Goal: Transaction & Acquisition: Purchase product/service

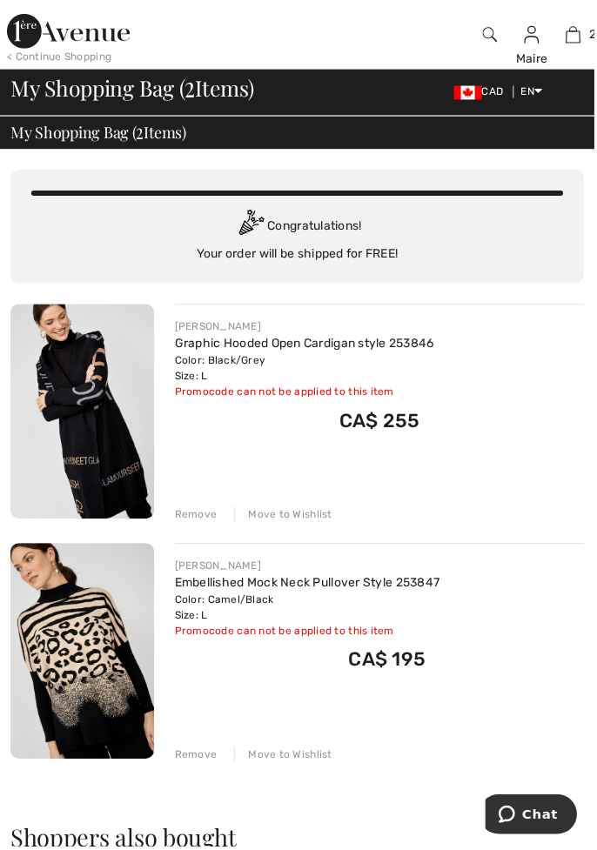
click at [63, 624] on img at bounding box center [82, 653] width 144 height 216
click at [90, 418] on img at bounding box center [82, 413] width 144 height 216
click at [84, 404] on img at bounding box center [82, 413] width 144 height 216
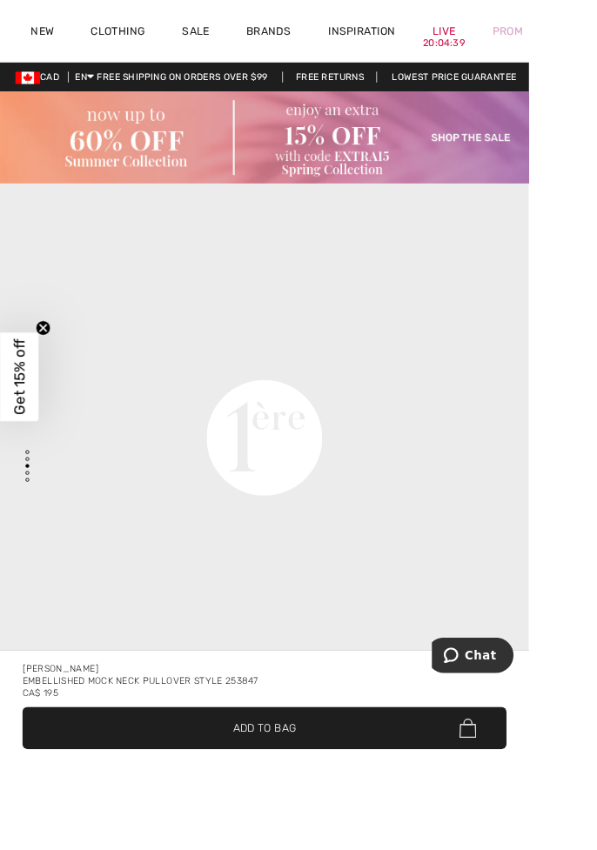
scroll to position [1950, 0]
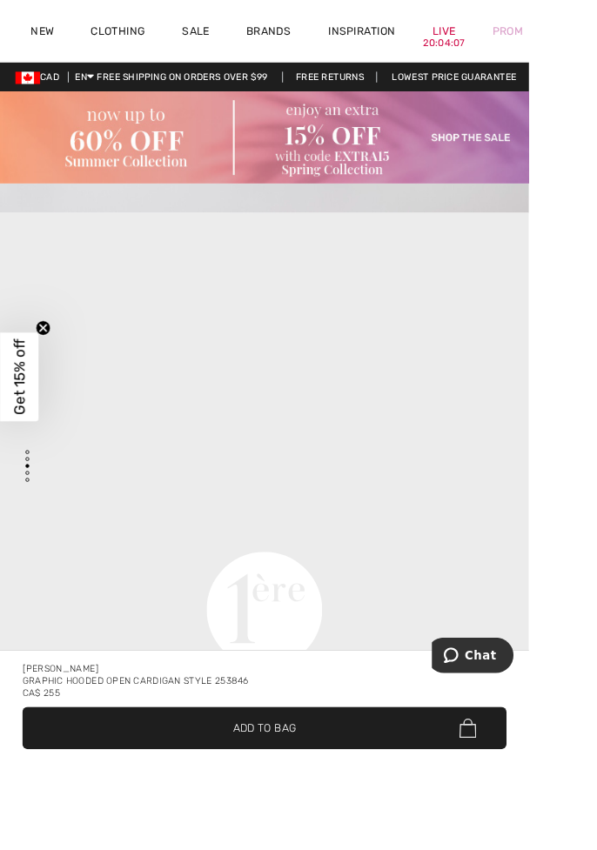
scroll to position [1755, 0]
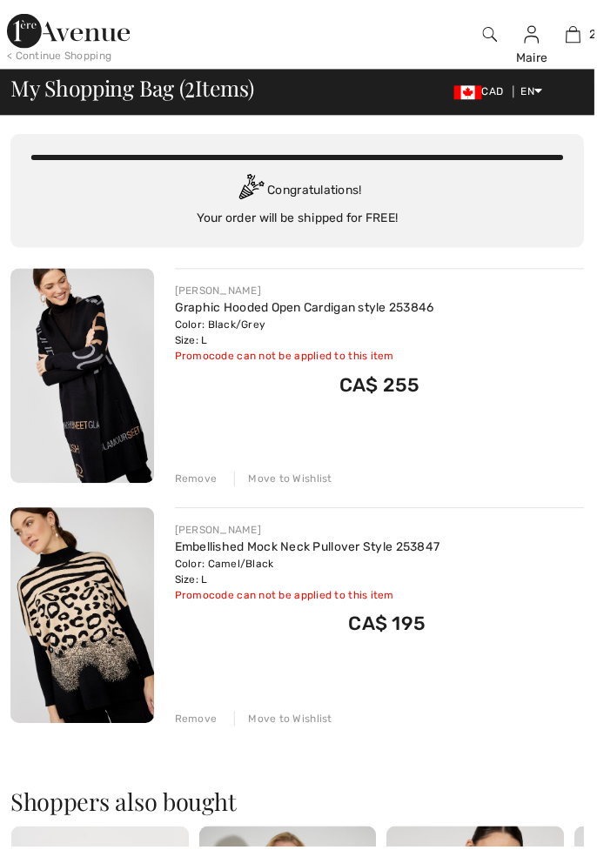
click at [189, 485] on div "Remove" at bounding box center [197, 481] width 43 height 16
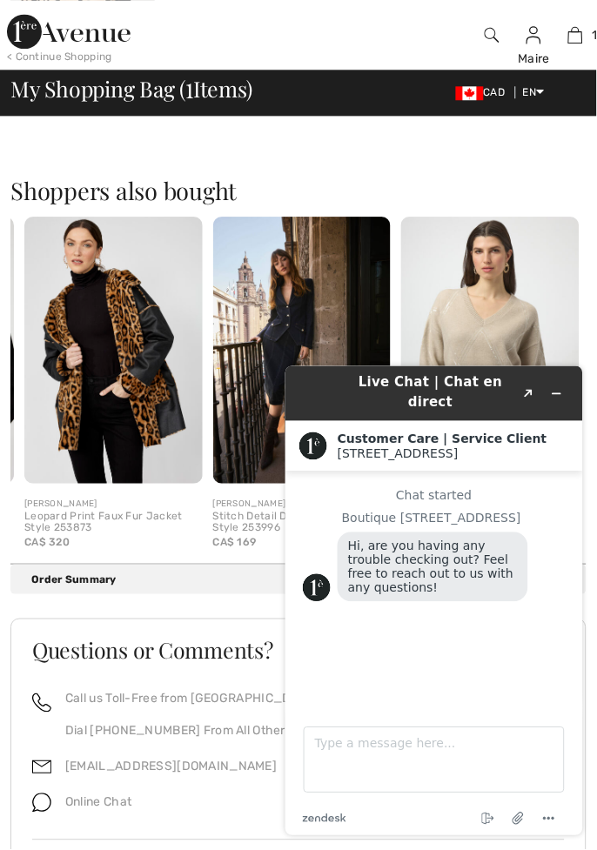
scroll to position [409, 0]
click at [519, 349] on img at bounding box center [490, 350] width 178 height 267
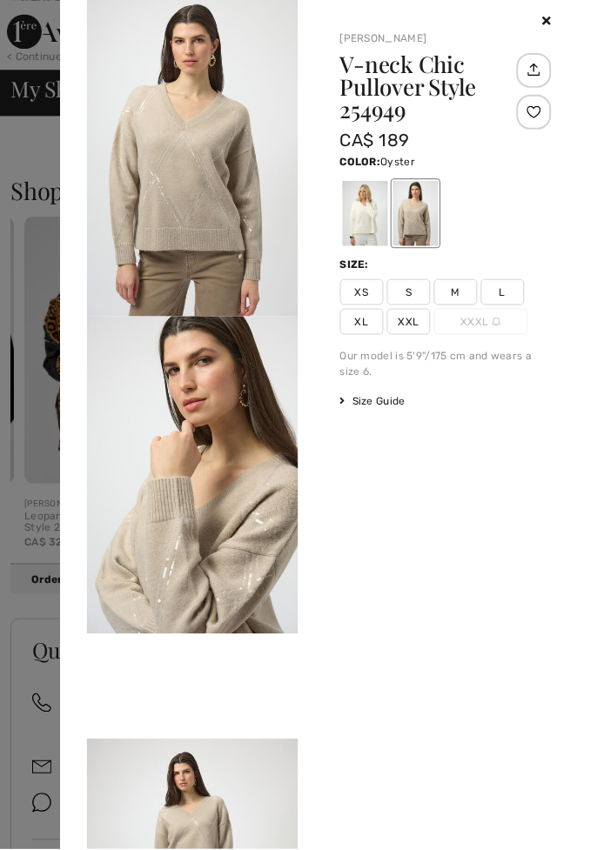
scroll to position [478, 0]
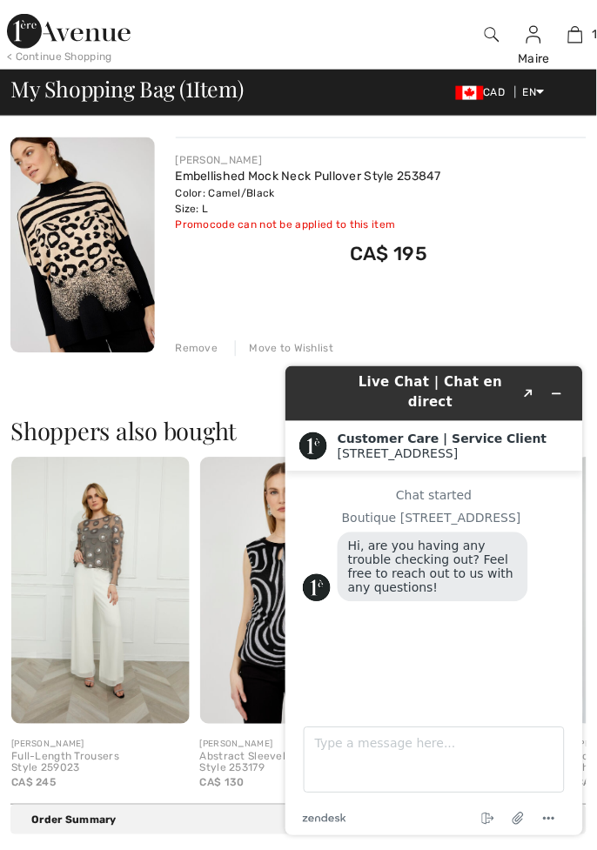
scroll to position [169, 0]
click at [527, 391] on button "Created with Sketch." at bounding box center [528, 393] width 28 height 24
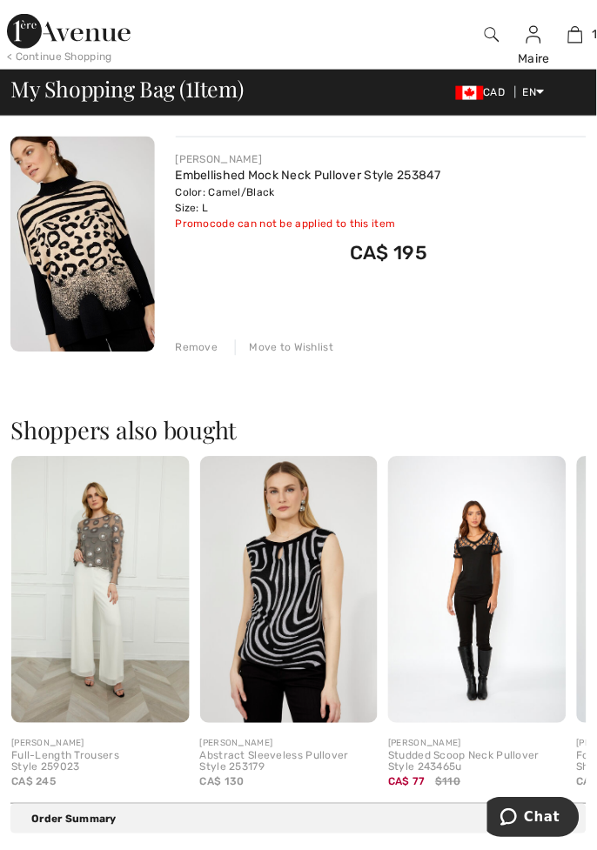
click at [268, 589] on img at bounding box center [289, 590] width 178 height 267
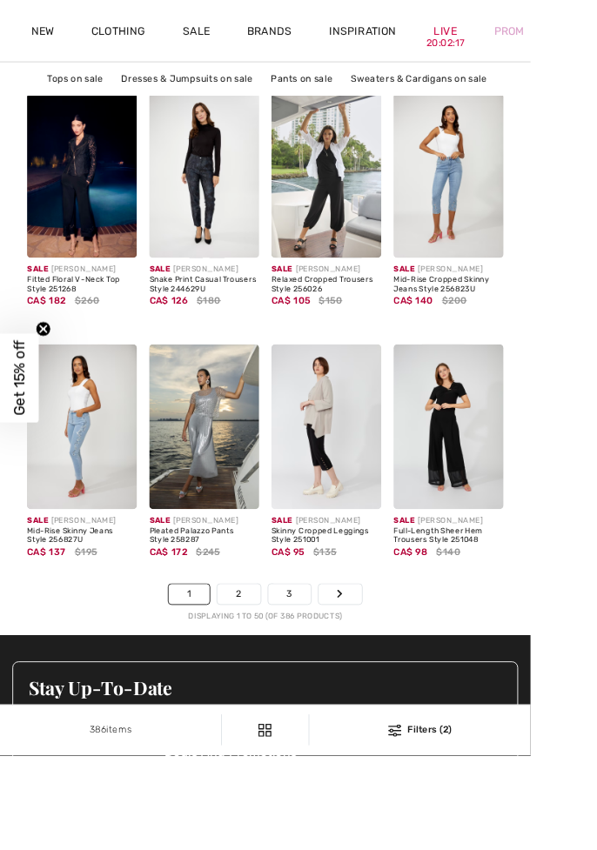
scroll to position [4026, 0]
checkbox input "true"
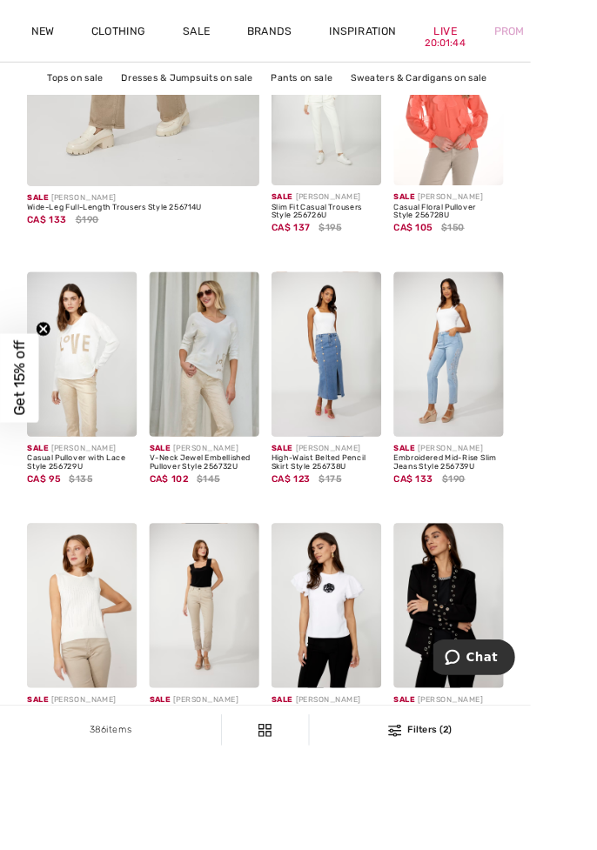
scroll to position [2861, 0]
click at [522, 678] on img at bounding box center [505, 680] width 124 height 185
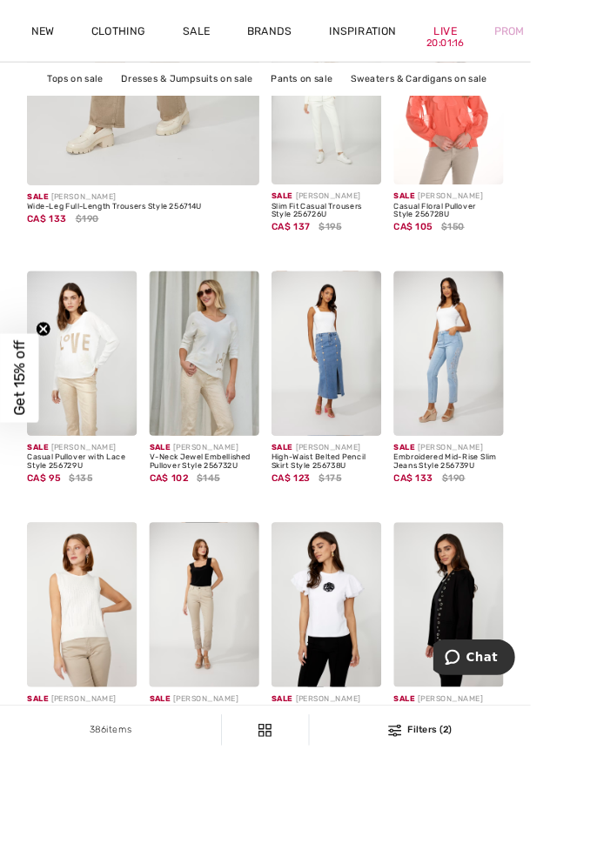
scroll to position [2954, 0]
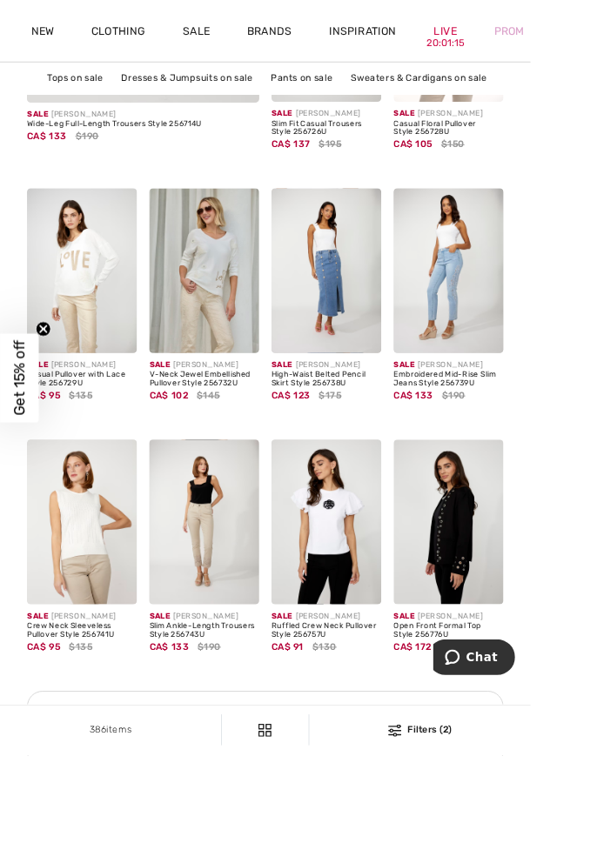
click at [513, 598] on img at bounding box center [505, 587] width 124 height 185
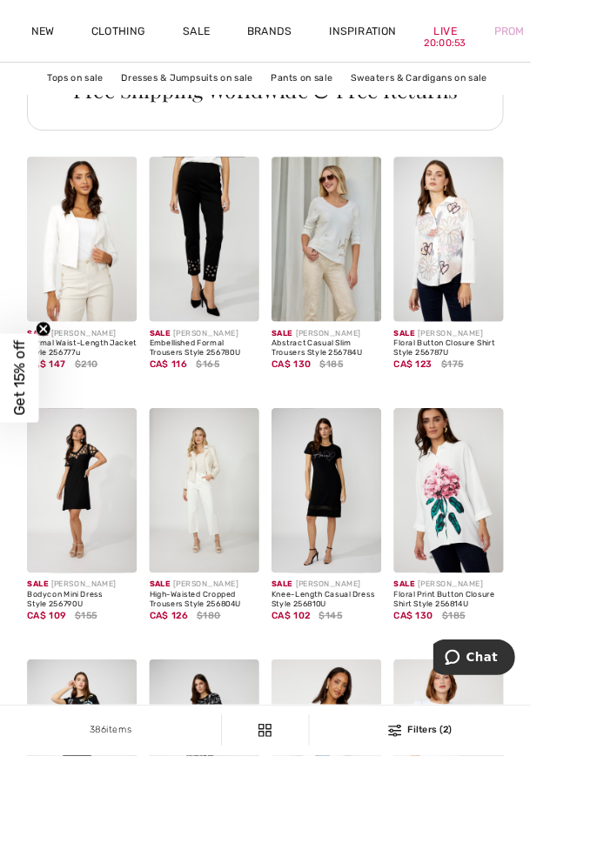
scroll to position [3672, 0]
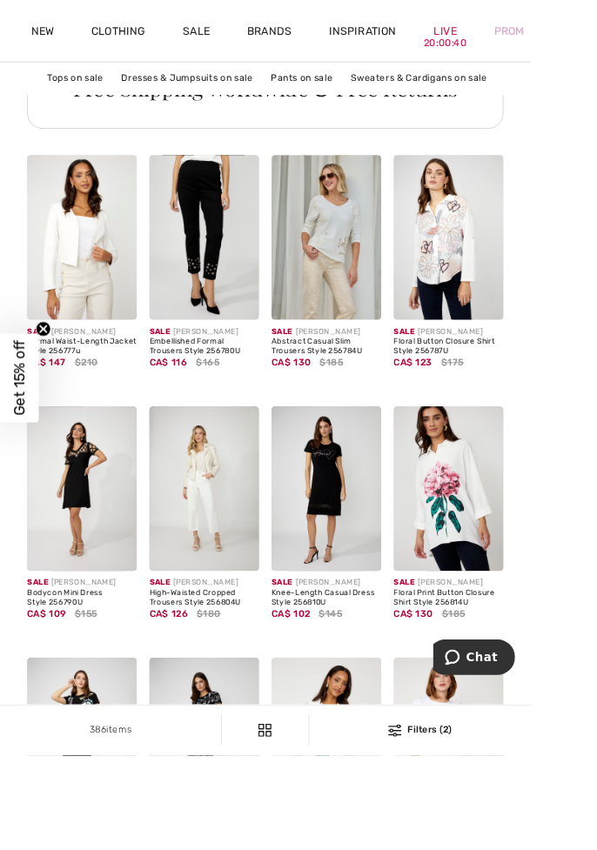
click at [89, 822] on img at bounding box center [92, 832] width 124 height 185
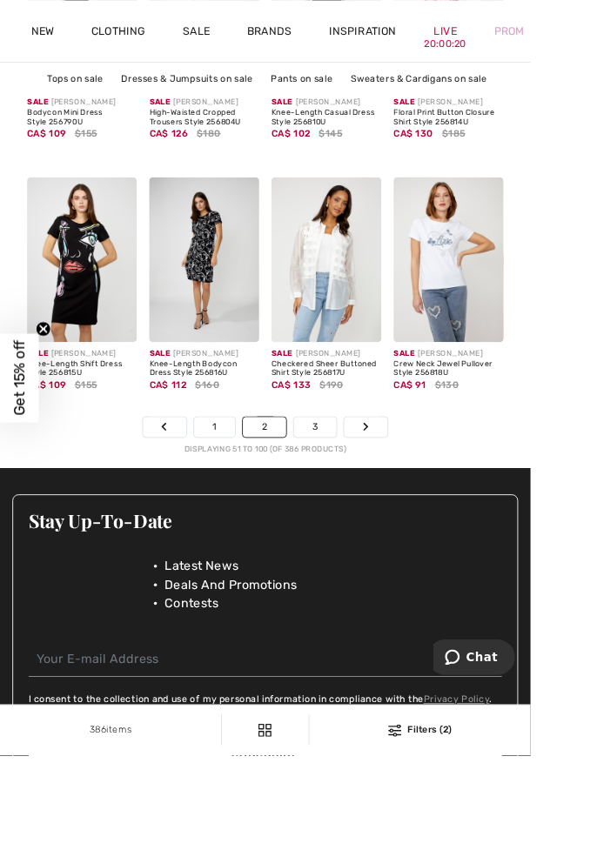
scroll to position [4214, 0]
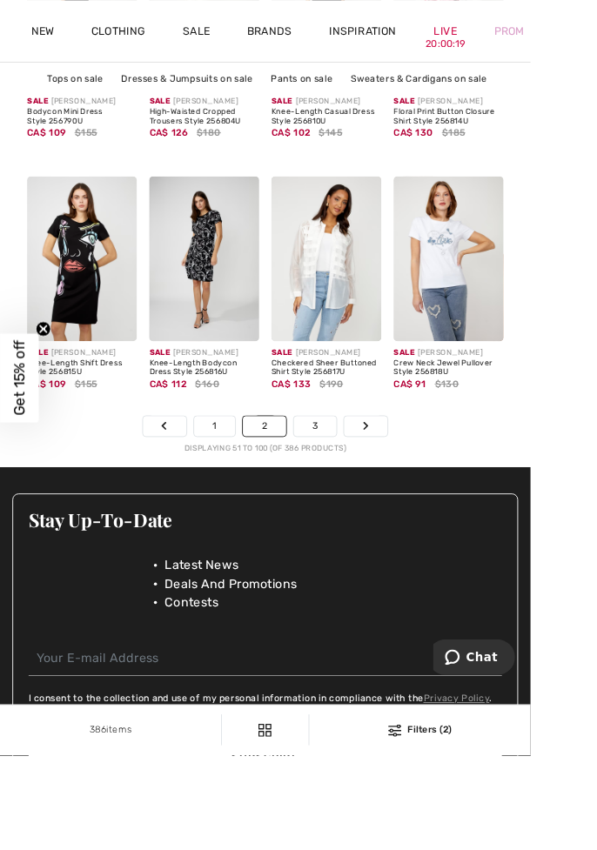
click at [410, 478] on icon "Page navigation" at bounding box center [411, 479] width 7 height 10
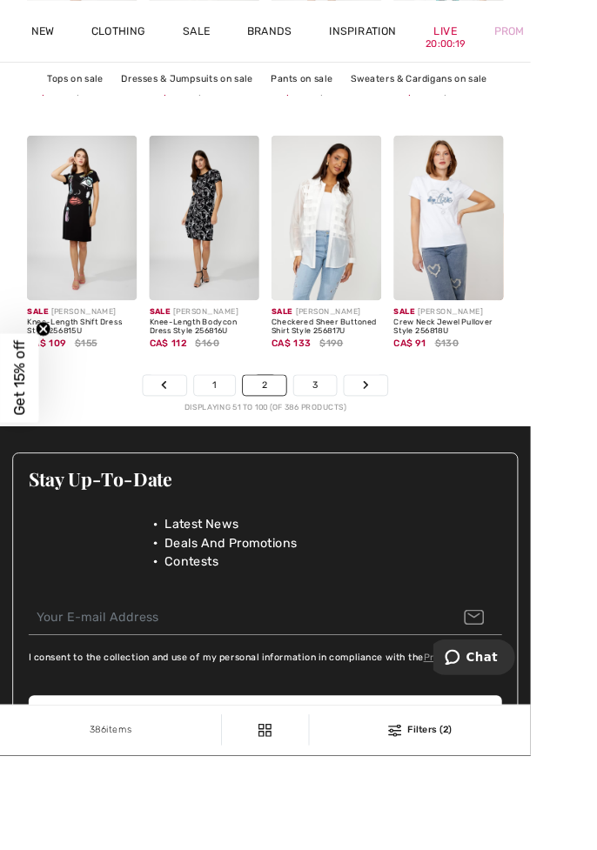
scroll to position [4307, 0]
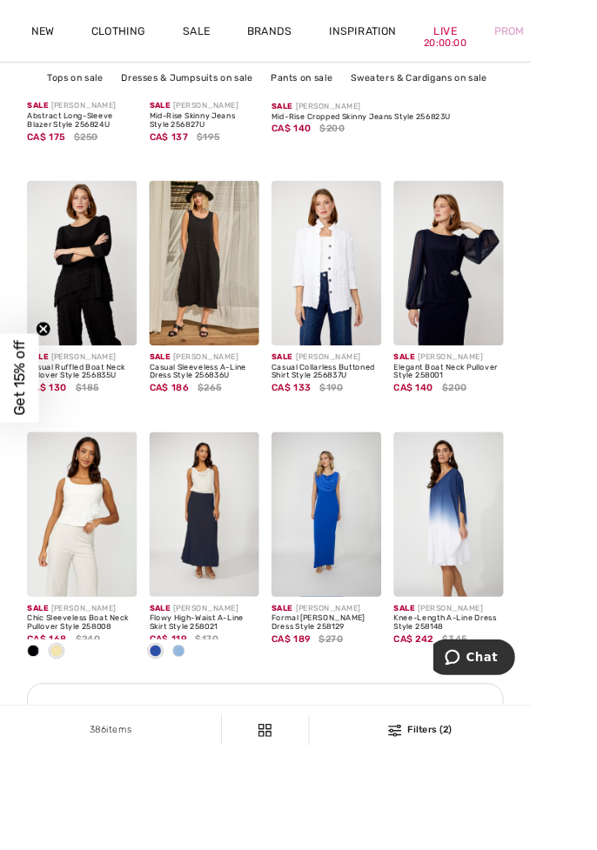
scroll to position [675, 0]
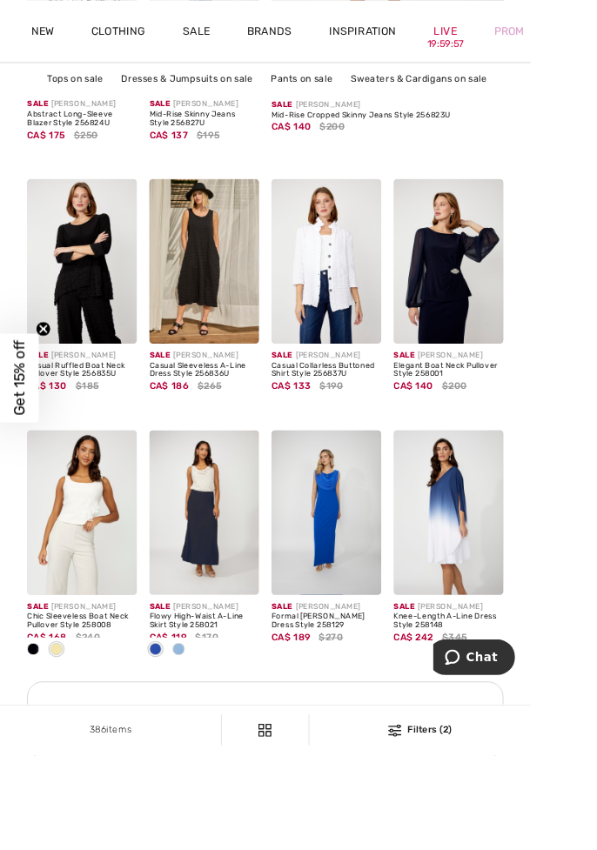
click at [532, 305] on img at bounding box center [505, 294] width 124 height 185
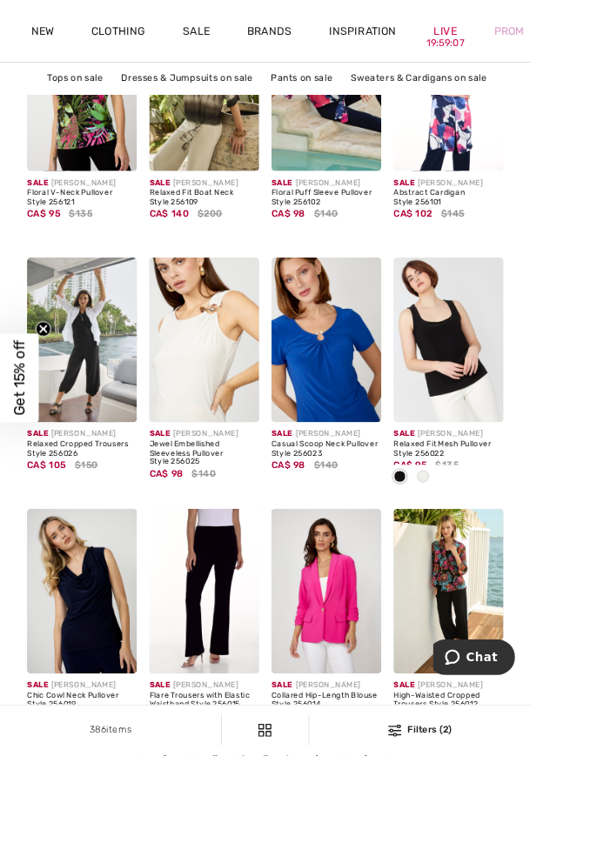
scroll to position [3842, 0]
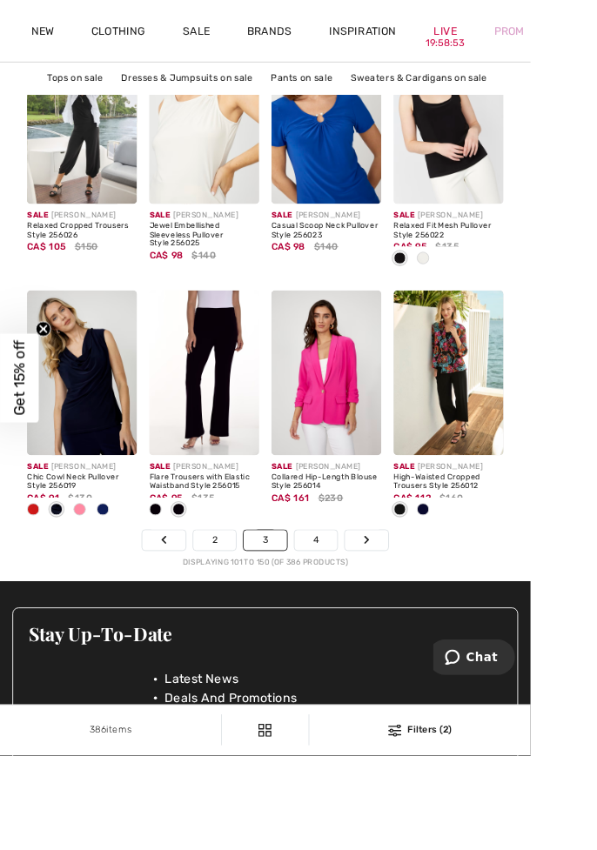
click at [424, 599] on link "Next" at bounding box center [412, 608] width 49 height 23
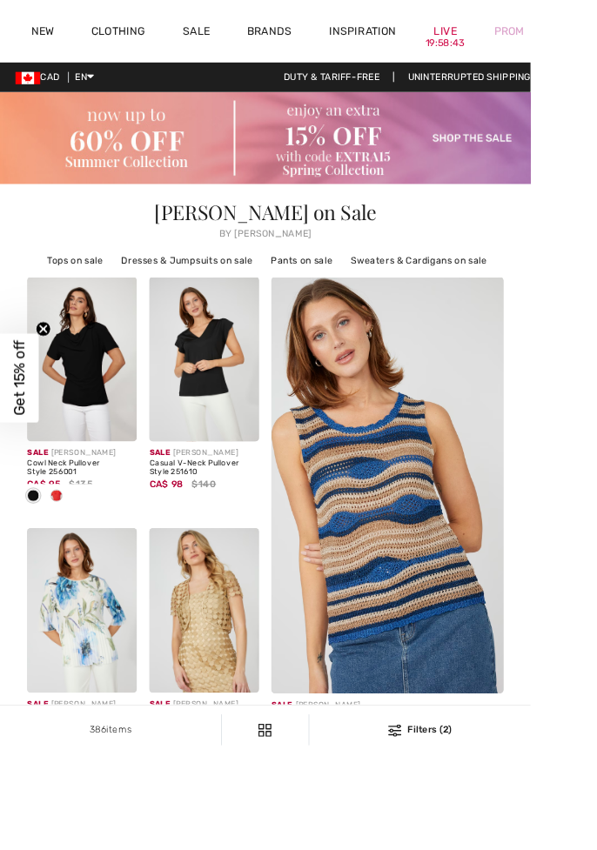
checkbox input "true"
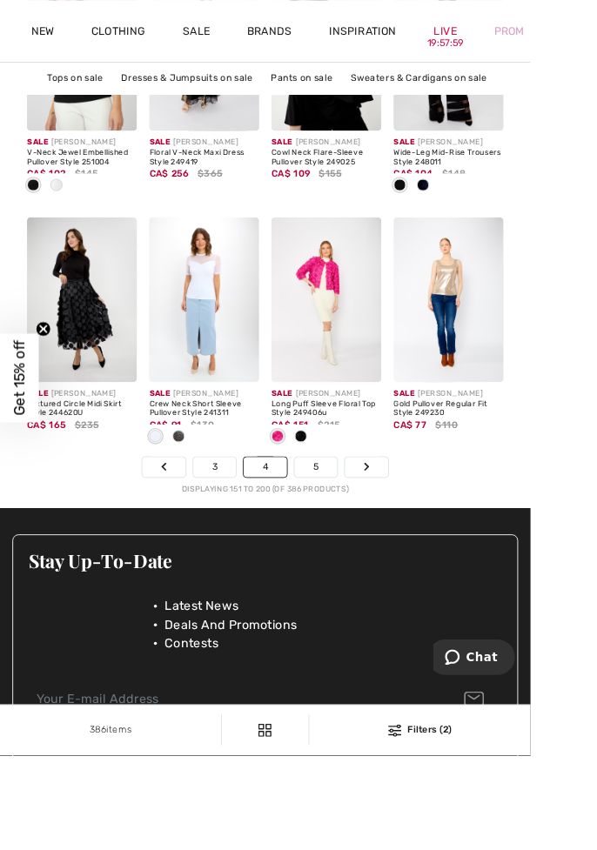
scroll to position [4167, 0]
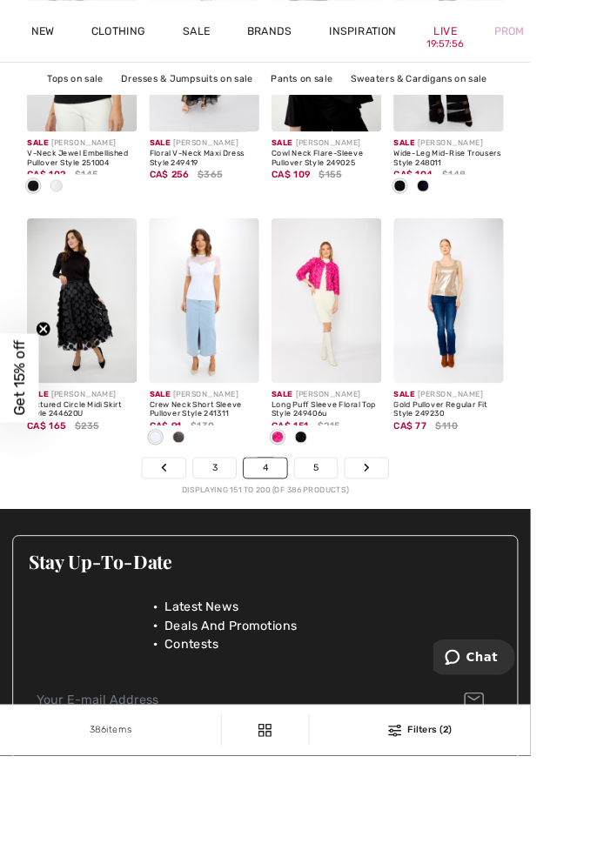
click at [421, 517] on link "Next" at bounding box center [412, 526] width 49 height 23
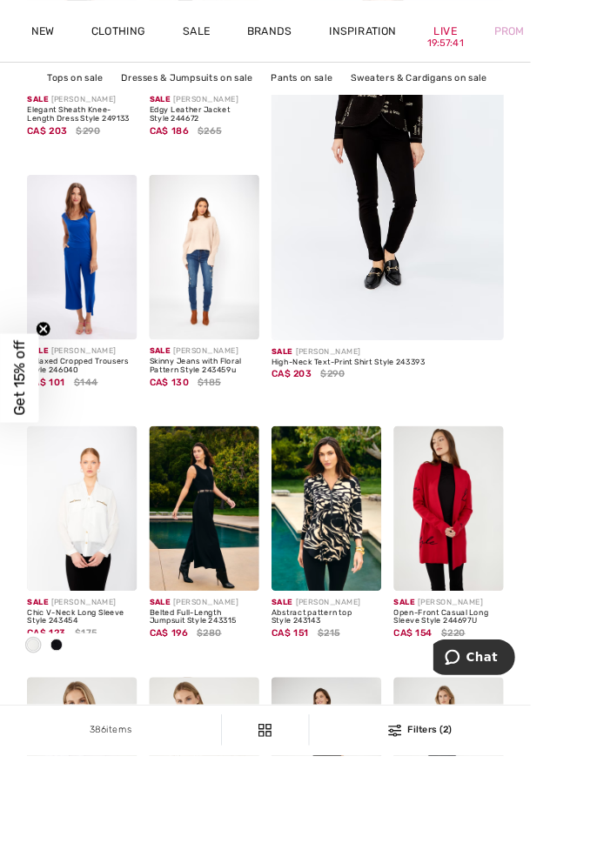
scroll to position [400, 0]
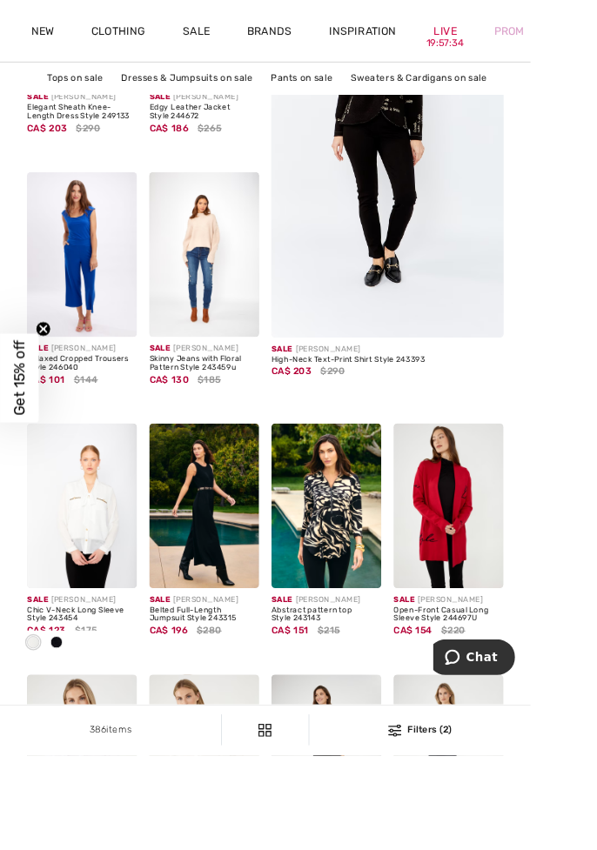
click at [520, 597] on img at bounding box center [505, 569] width 124 height 185
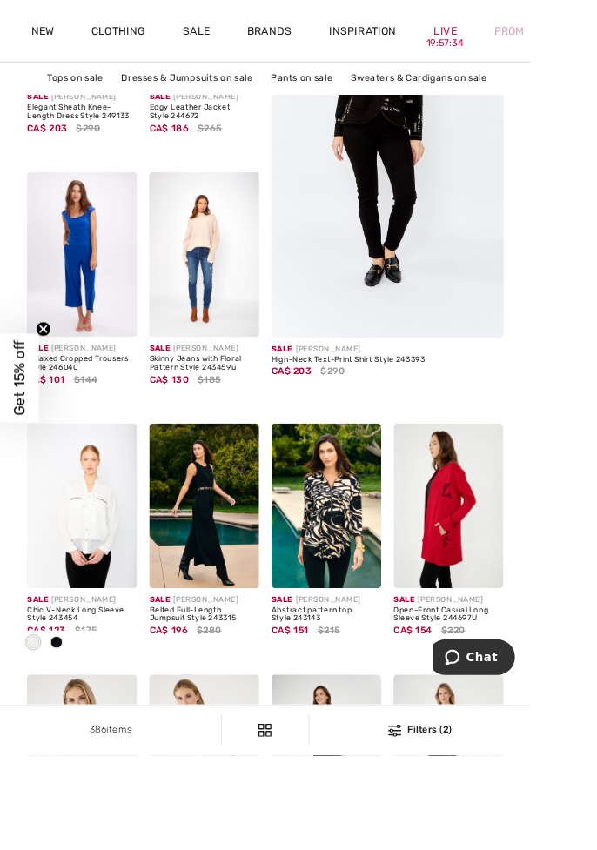
scroll to position [492, 0]
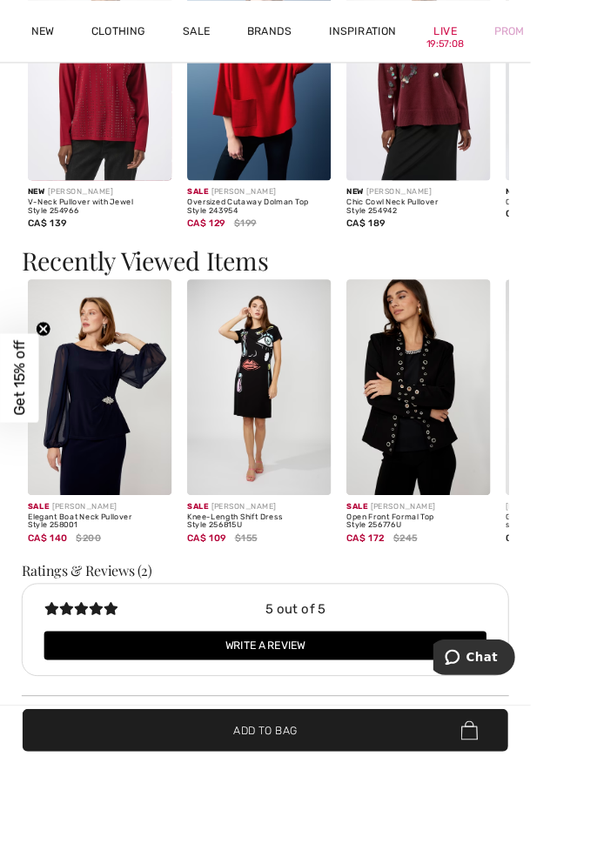
scroll to position [2794, 0]
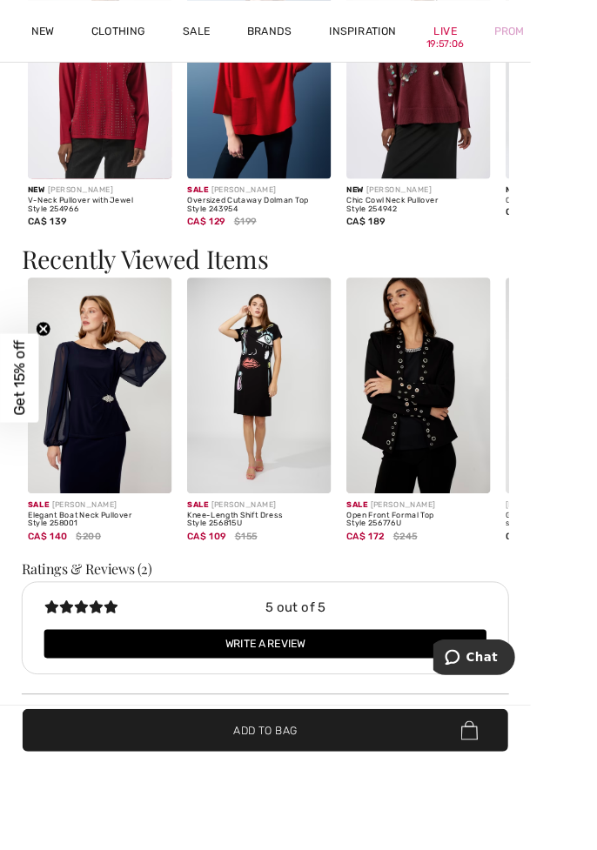
click at [32, 475] on span "Get 15% off" at bounding box center [21, 425] width 43 height 100
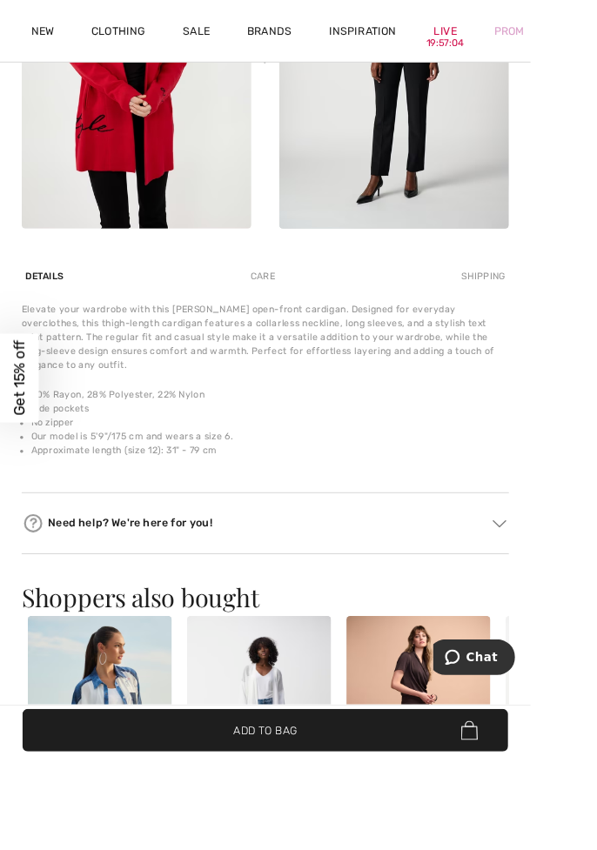
click at [36, 650] on div "Close dialog Want 15% off your first order? You're just one step away from excl…" at bounding box center [298, 425] width 597 height 850
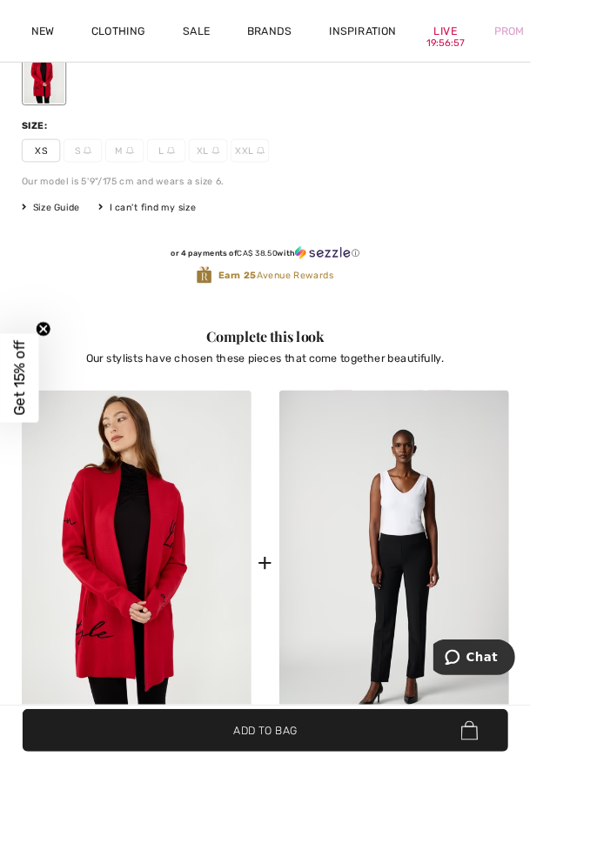
scroll to position [1211, 0]
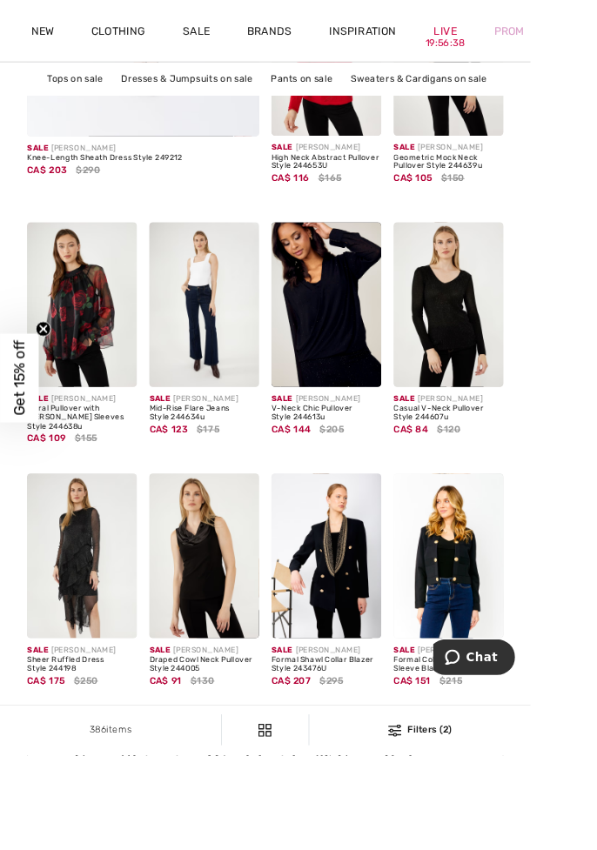
scroll to position [2919, 0]
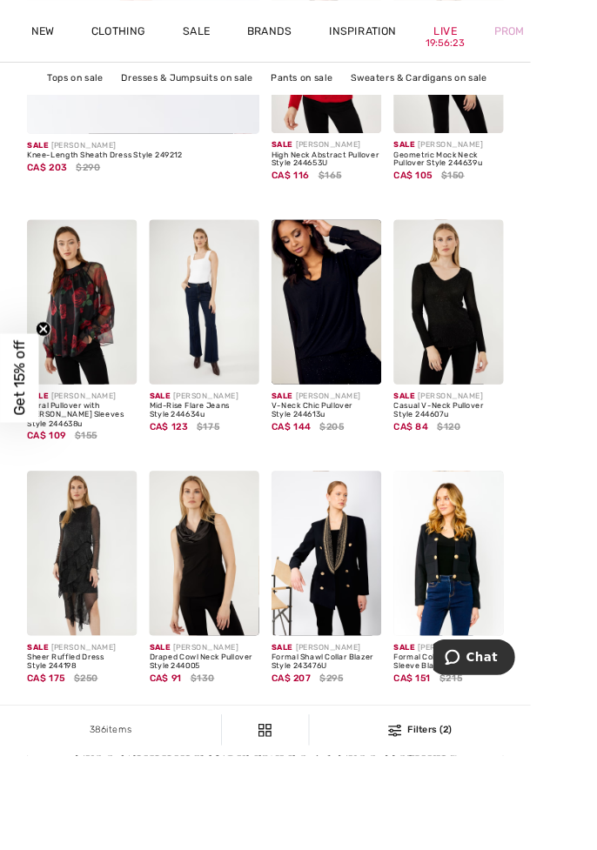
click at [531, 631] on img at bounding box center [505, 622] width 124 height 185
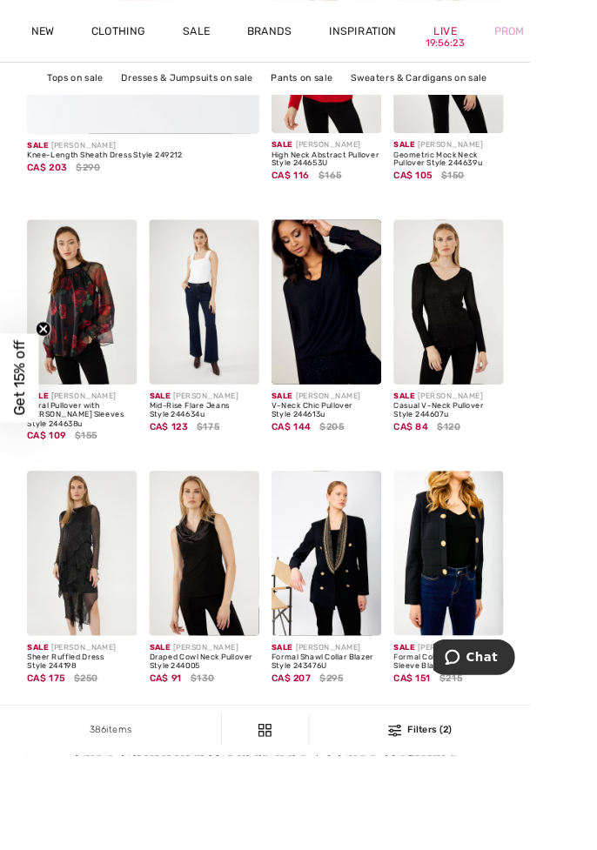
scroll to position [3011, 0]
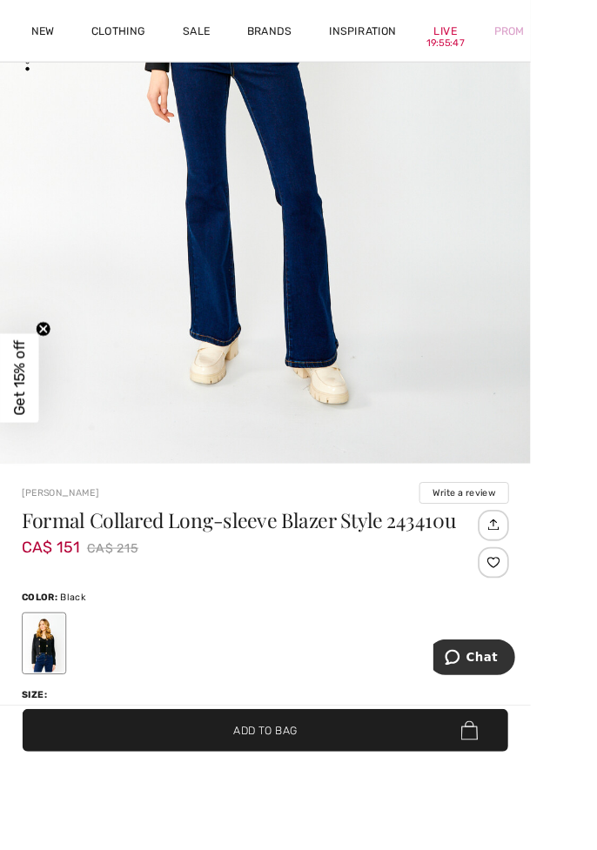
scroll to position [488, 0]
click at [222, 812] on span "XL" at bounding box center [233, 809] width 43 height 26
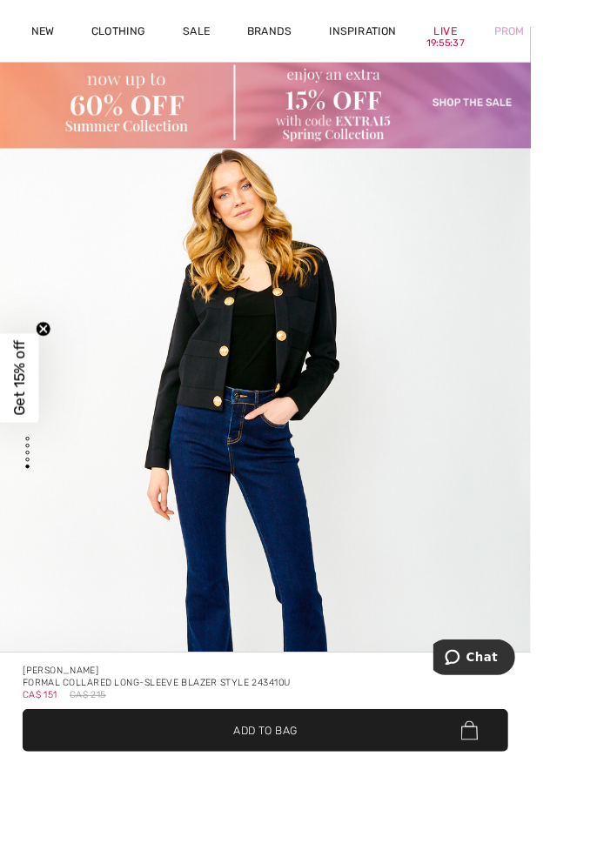
scroll to position [0, 0]
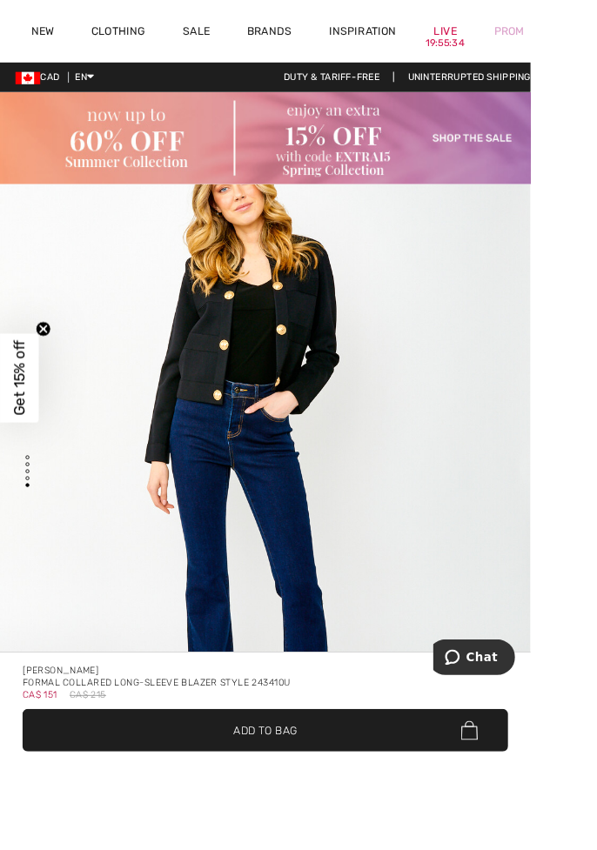
click at [403, 845] on span "✔ Added to Bag Add to Bag" at bounding box center [298, 822] width 546 height 48
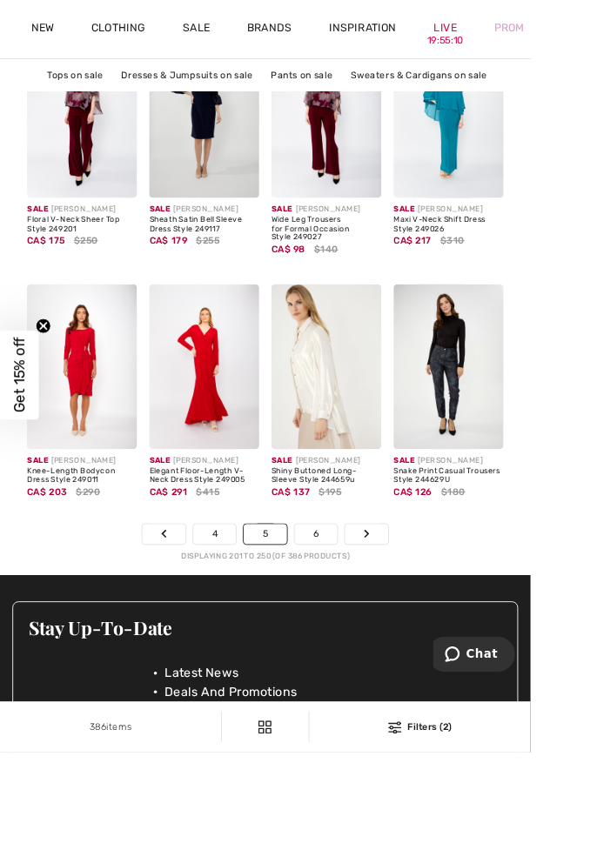
scroll to position [4089, 0]
click at [424, 604] on link "Next" at bounding box center [412, 604] width 49 height 23
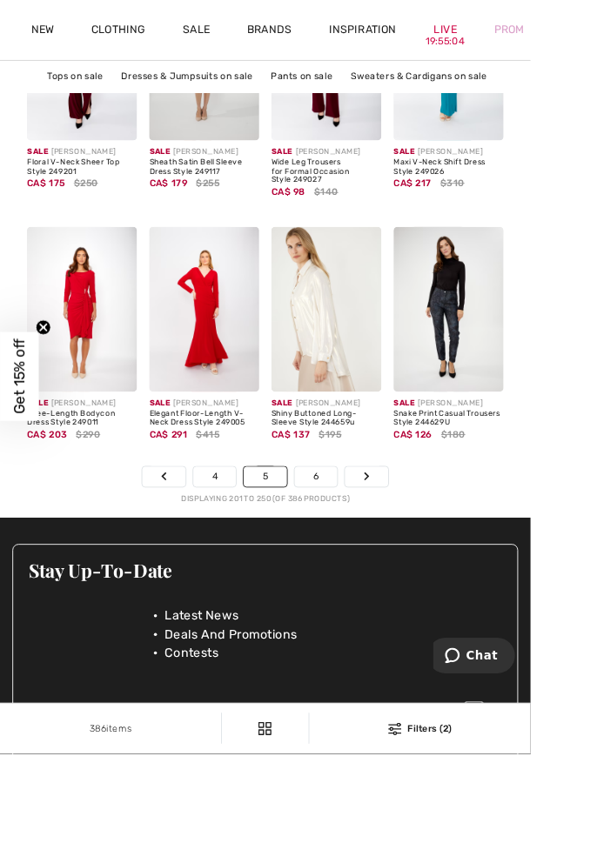
scroll to position [4187, 0]
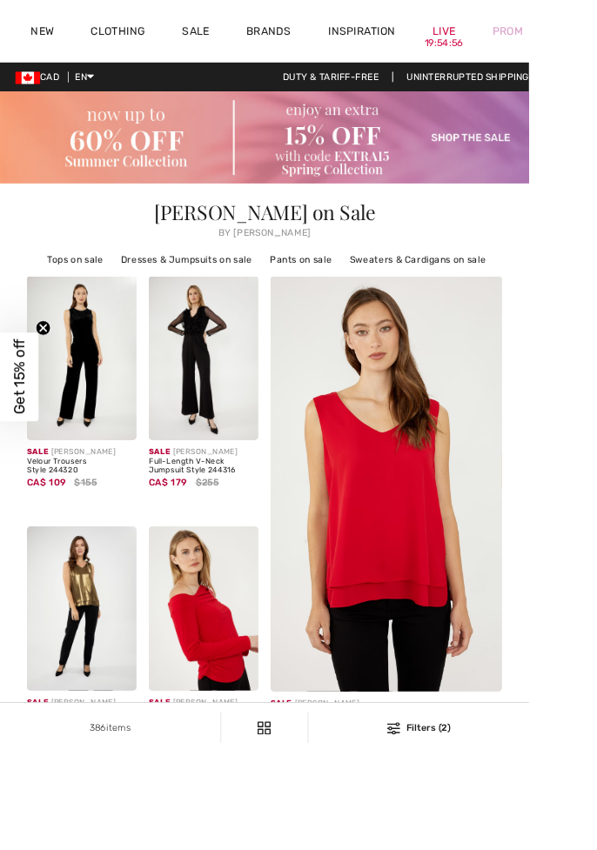
checkbox input "true"
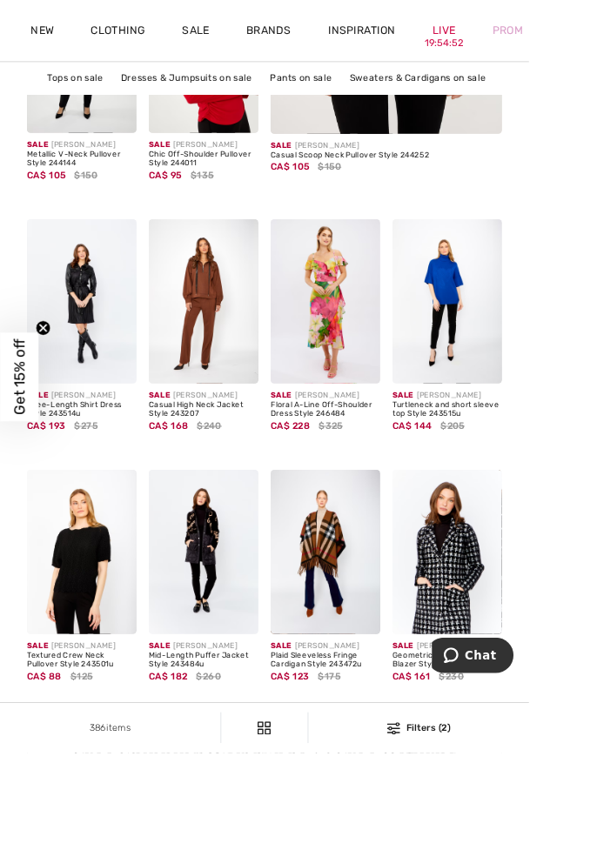
scroll to position [634, 0]
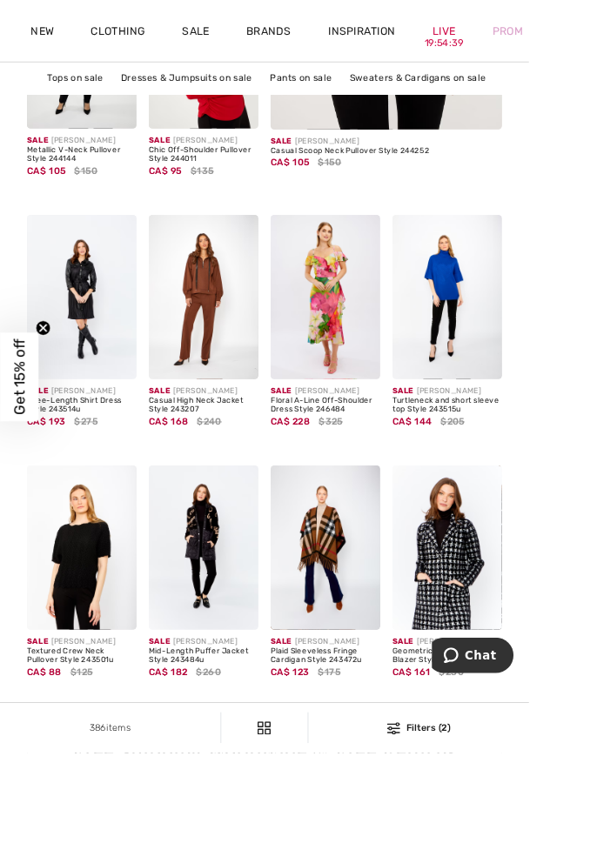
click at [213, 613] on img at bounding box center [230, 617] width 124 height 185
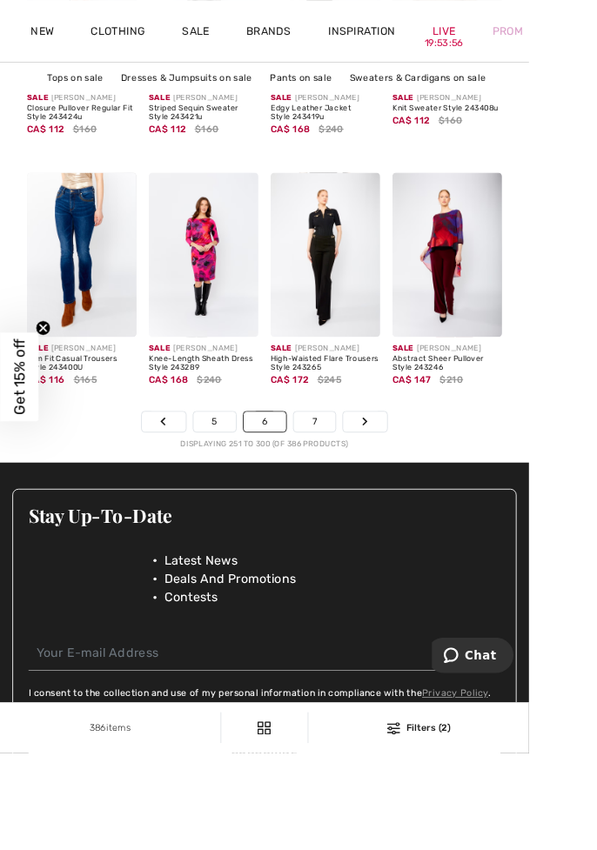
scroll to position [4220, 0]
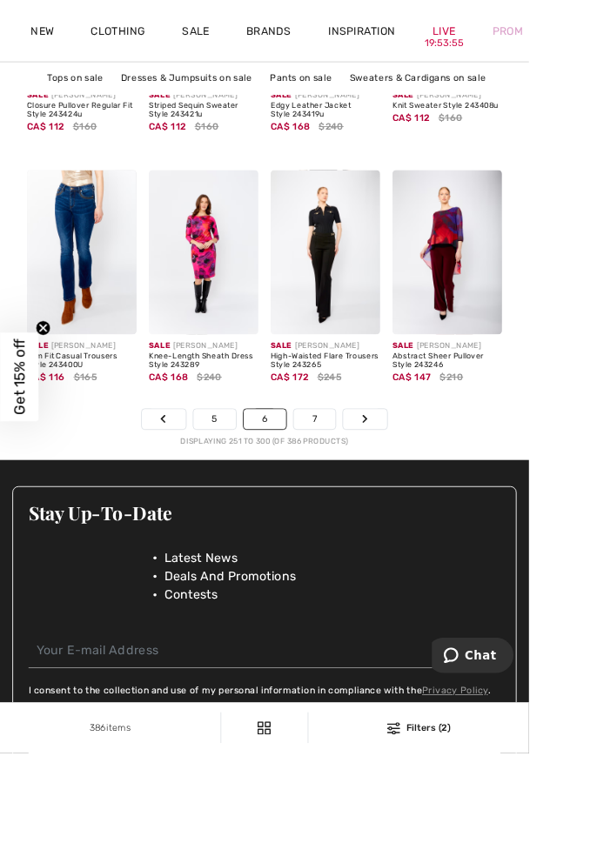
click at [422, 480] on link "Next" at bounding box center [411, 473] width 49 height 23
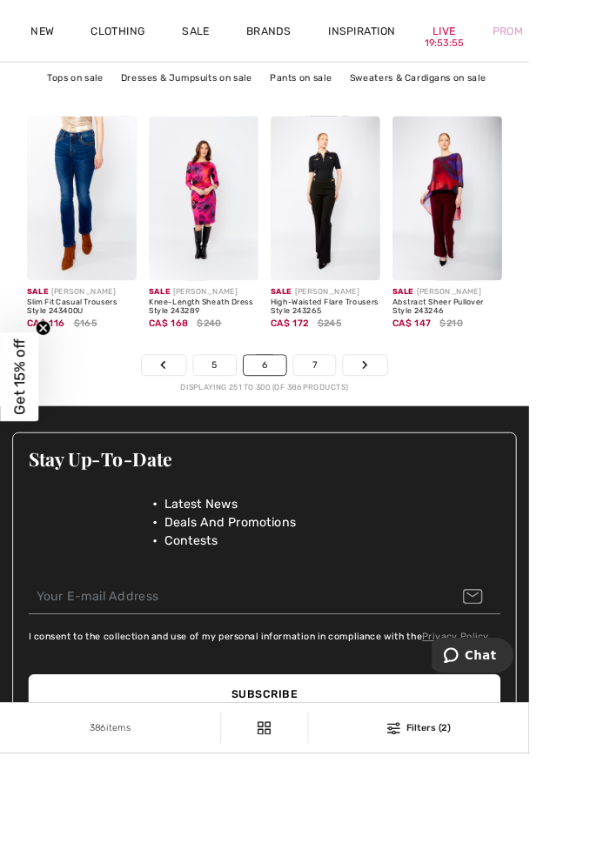
scroll to position [4313, 0]
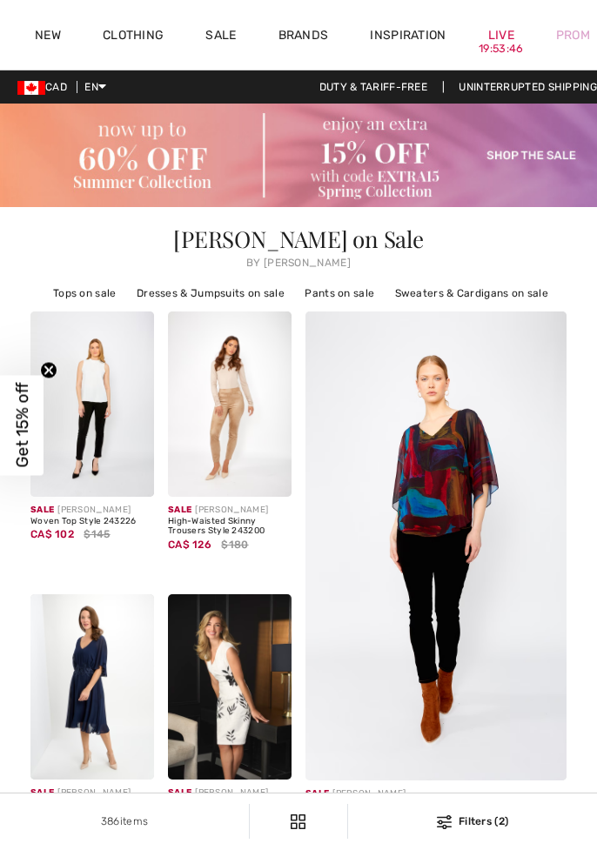
checkbox input "true"
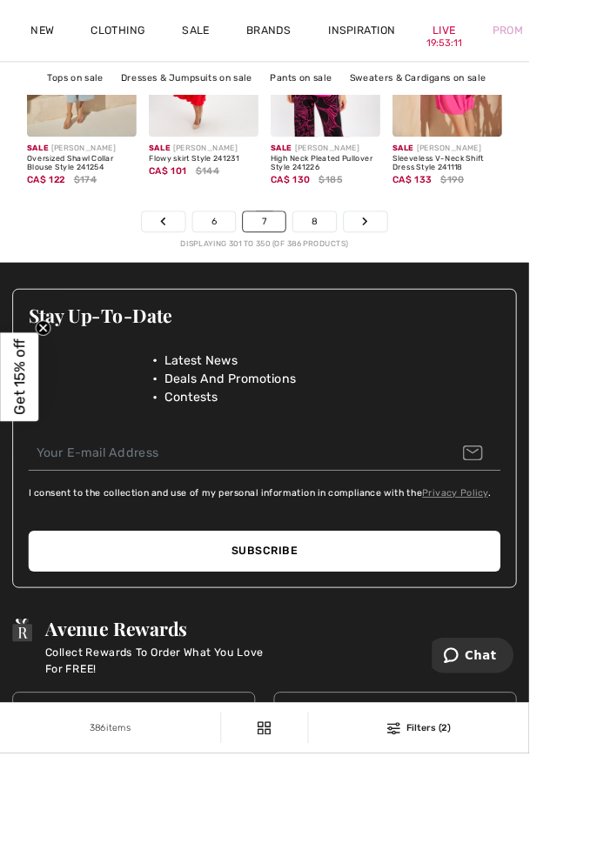
scroll to position [4445, 0]
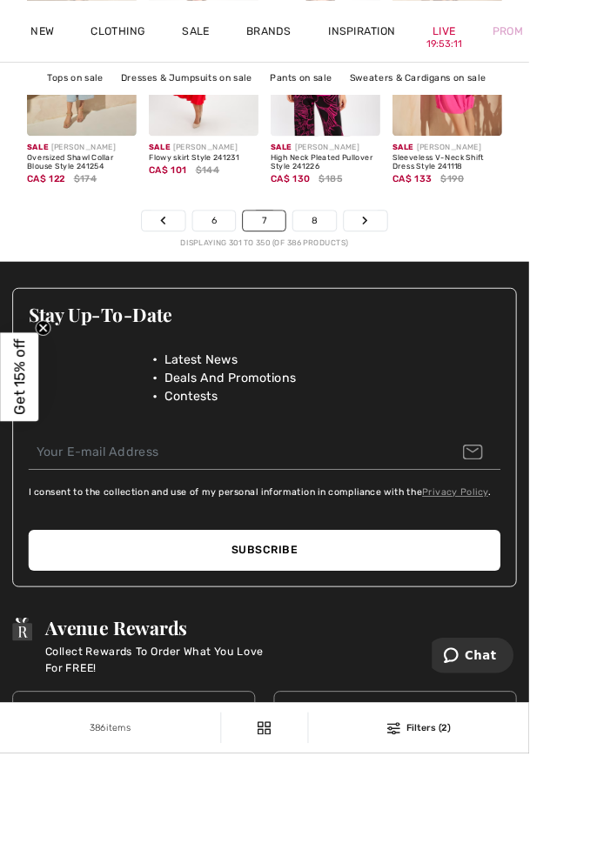
click at [421, 254] on link "Next" at bounding box center [412, 248] width 49 height 23
